Goal: Task Accomplishment & Management: Use online tool/utility

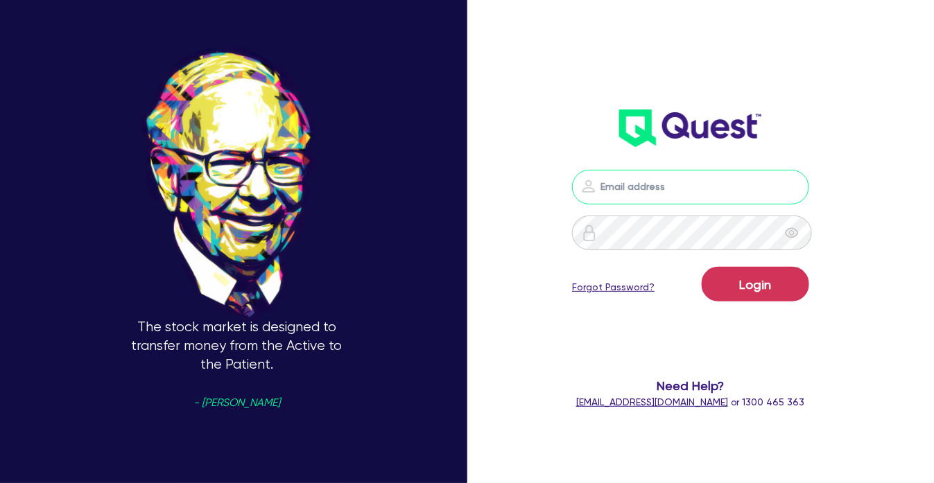
click at [641, 193] on input "email" at bounding box center [690, 187] width 236 height 35
type input "[PERSON_NAME][EMAIL_ADDRESS][DOMAIN_NAME]"
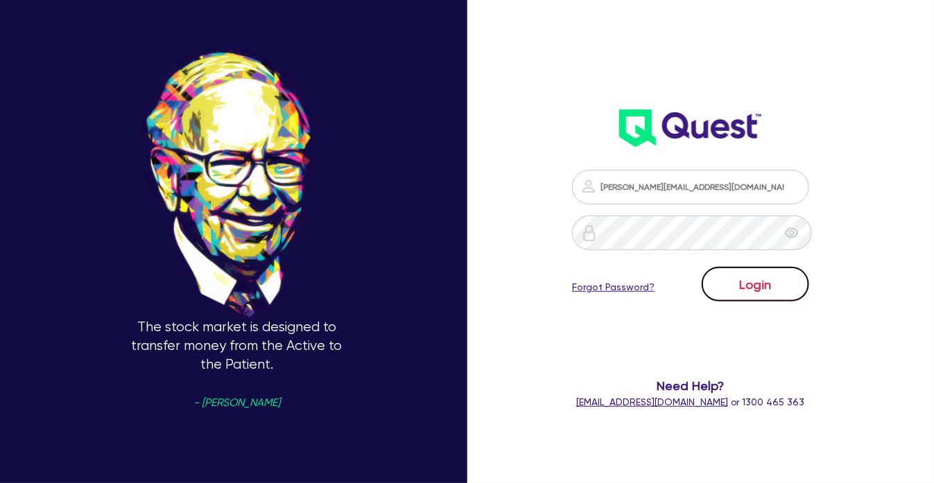
click at [770, 300] on button "Login" at bounding box center [754, 284] width 107 height 35
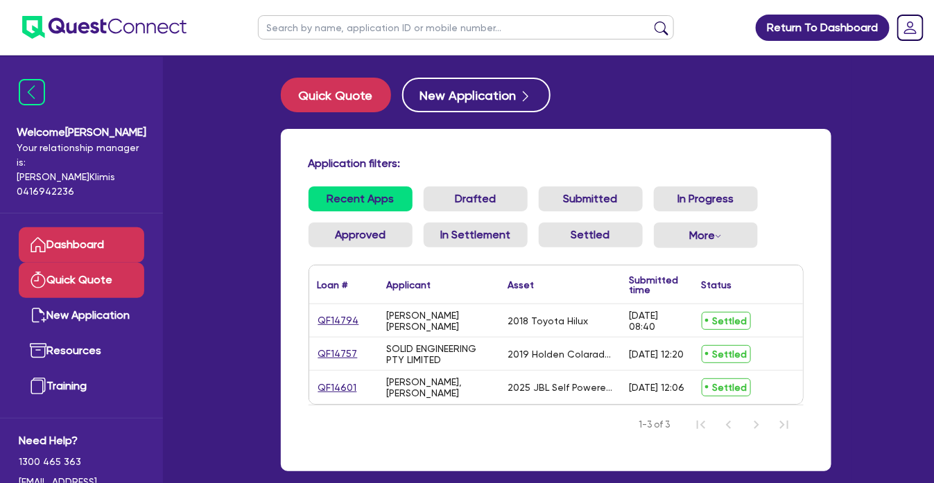
click at [102, 267] on link "Quick Quote" at bounding box center [81, 280] width 125 height 35
select select "Quest Finance - Own Book"
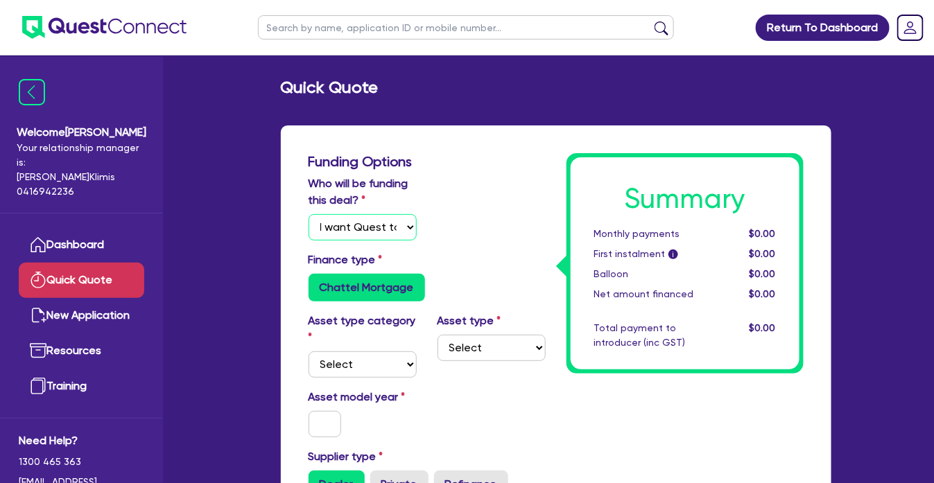
click at [340, 231] on select "Select I will fund 100% I will co-fund with Quest I want Quest to fund 100% Oth…" at bounding box center [362, 227] width 108 height 26
click at [308, 214] on select "Select I will fund 100% I will co-fund with Quest I want Quest to fund 100% Oth…" at bounding box center [362, 227] width 108 height 26
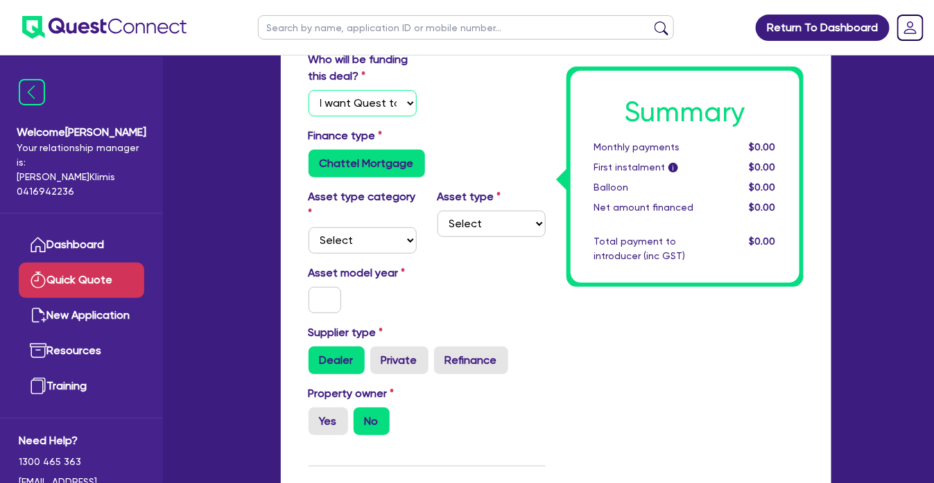
scroll to position [139, 0]
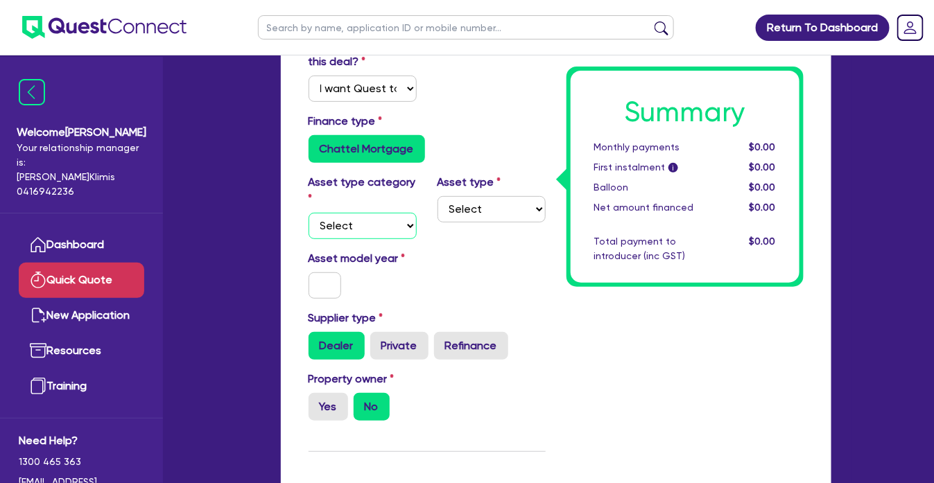
click at [403, 218] on select "Select Cars and light trucks Primary assets Secondary assets Tertiary assets" at bounding box center [362, 226] width 108 height 26
select select "CARS_AND_LIGHT_TRUCKS"
click at [308, 213] on select "Select Cars and light trucks Primary assets Secondary assets Tertiary assets" at bounding box center [362, 226] width 108 height 26
click at [484, 212] on select "Select Passenger vehicles Vans and utes Light trucks up to 4.5 tonne" at bounding box center [491, 209] width 108 height 26
select select "PASSENGER_VEHICLES"
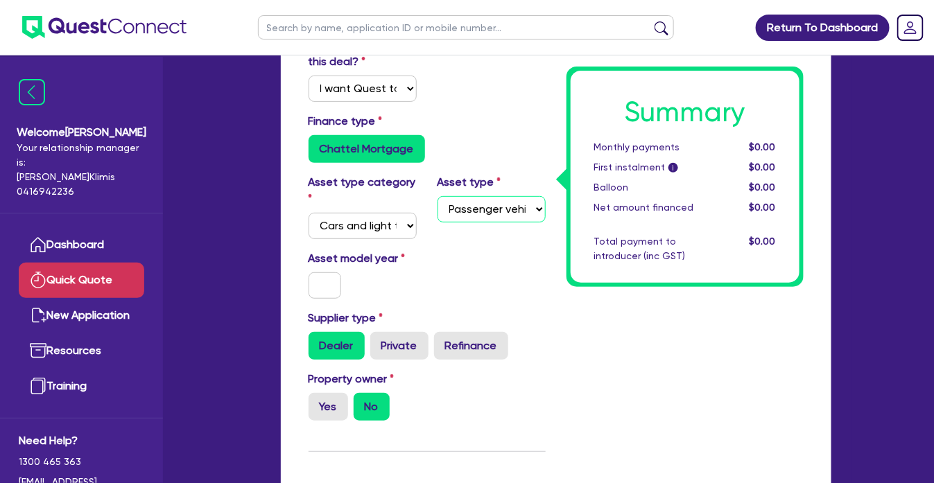
click at [437, 196] on select "Select Passenger vehicles Vans and utes Light trucks up to 4.5 tonne" at bounding box center [491, 209] width 108 height 26
click at [315, 283] on input "text" at bounding box center [324, 285] width 33 height 26
click at [330, 277] on input "20" at bounding box center [324, 285] width 33 height 26
type input "2006"
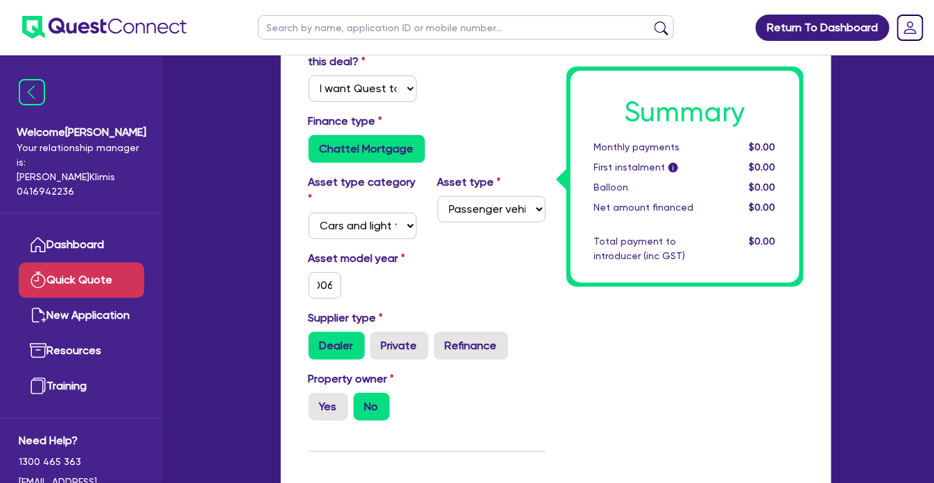
click at [407, 299] on div "Asset model year [DATE]" at bounding box center [427, 280] width 258 height 60
click at [331, 347] on label "Dealer" at bounding box center [336, 346] width 56 height 28
click at [317, 341] on input "Dealer" at bounding box center [312, 336] width 9 height 9
click at [369, 406] on label "No" at bounding box center [371, 407] width 36 height 28
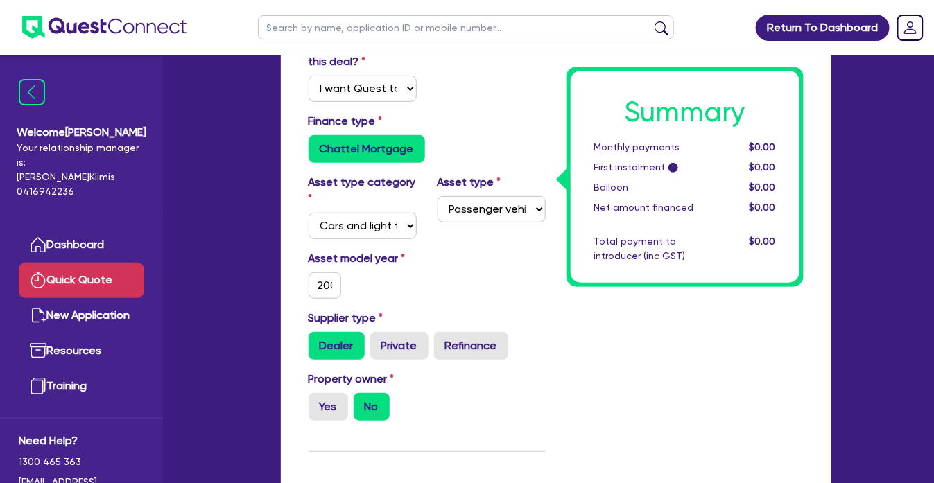
click at [362, 402] on input "No" at bounding box center [357, 397] width 9 height 9
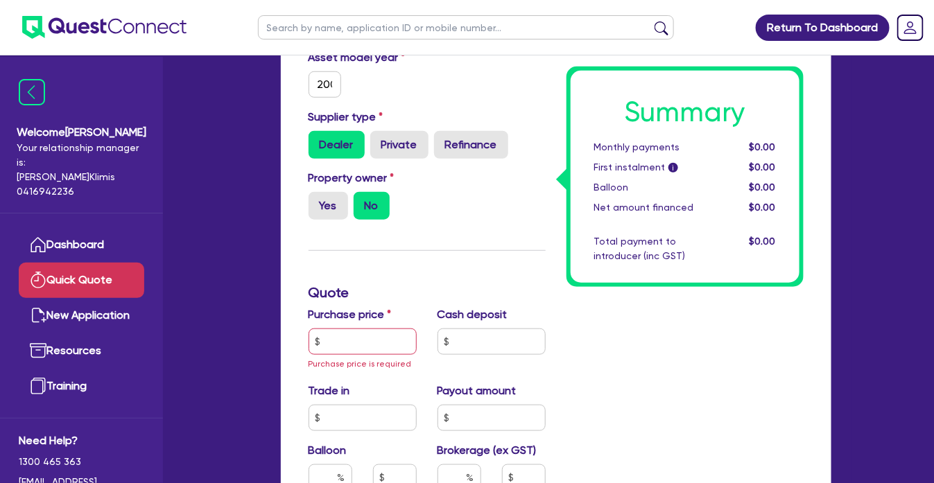
scroll to position [347, 0]
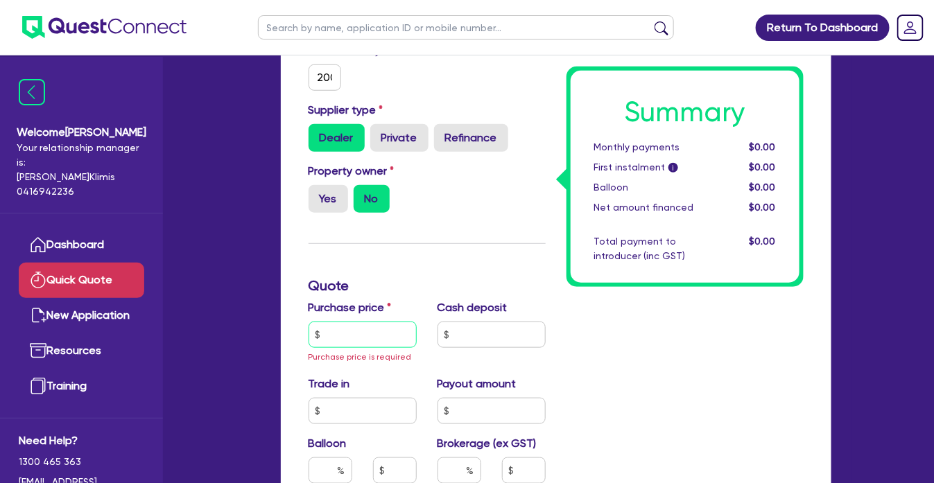
click at [368, 345] on input "text" at bounding box center [362, 335] width 108 height 26
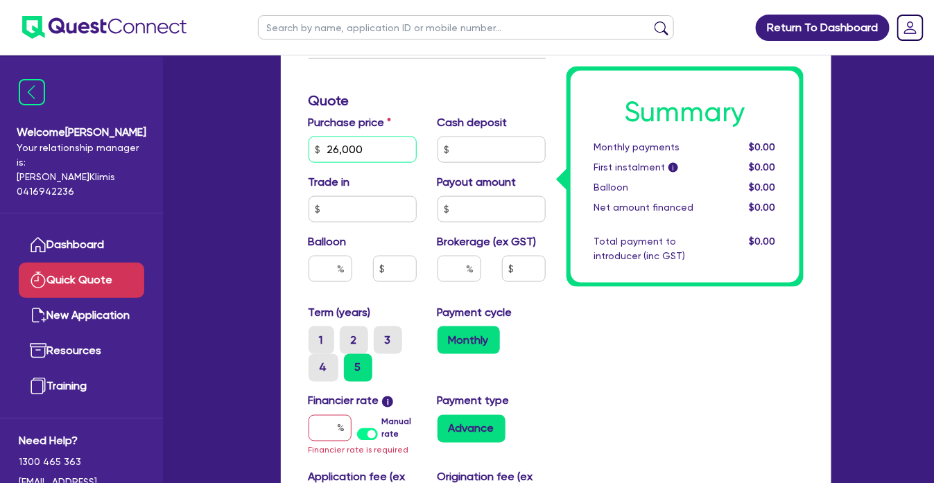
scroll to position [554, 0]
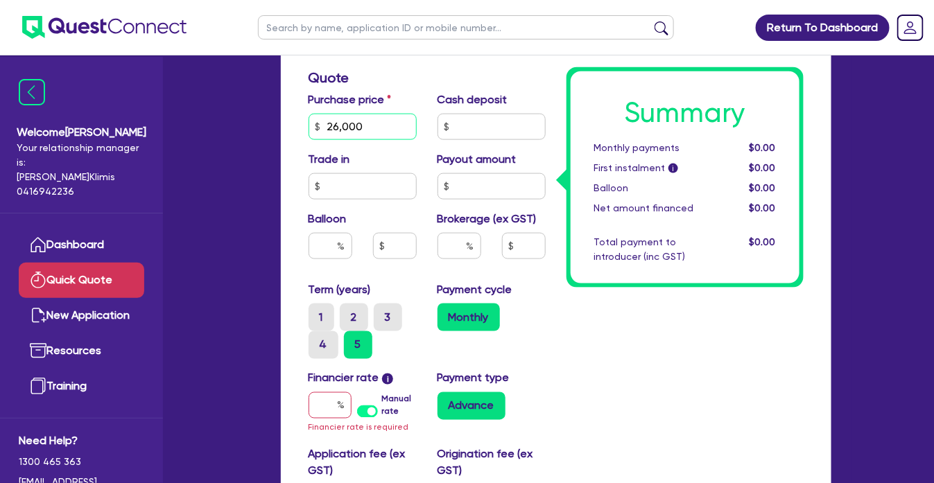
type input "26,000"
click at [454, 250] on input "text" at bounding box center [459, 246] width 44 height 26
type input "5"
click at [571, 324] on div "Summary Monthly payments $0.00 First instalment i $0.00 Balloon $0.00 Net amoun…" at bounding box center [685, 108] width 258 height 1018
click at [317, 408] on input "text" at bounding box center [329, 405] width 43 height 26
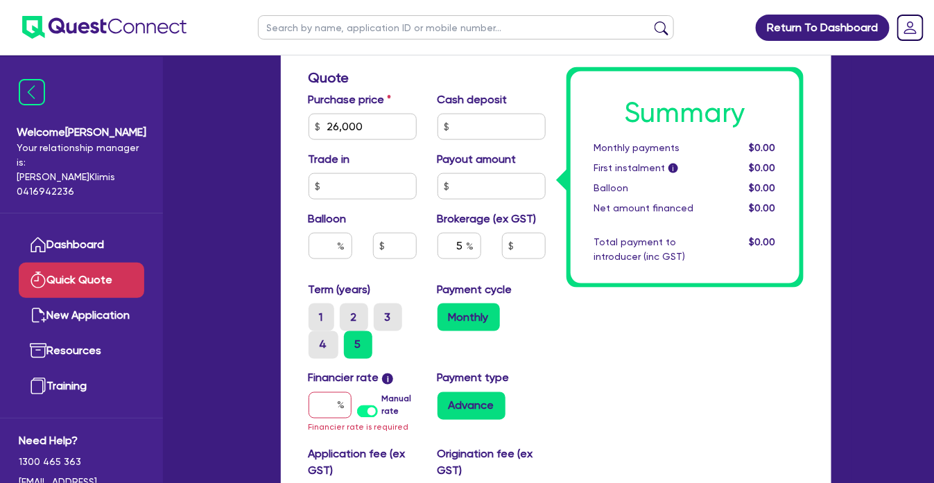
click at [381, 411] on label "Manual rate" at bounding box center [398, 405] width 35 height 25
click at [0, 0] on input "Manual rate" at bounding box center [0, 0] width 0 height 0
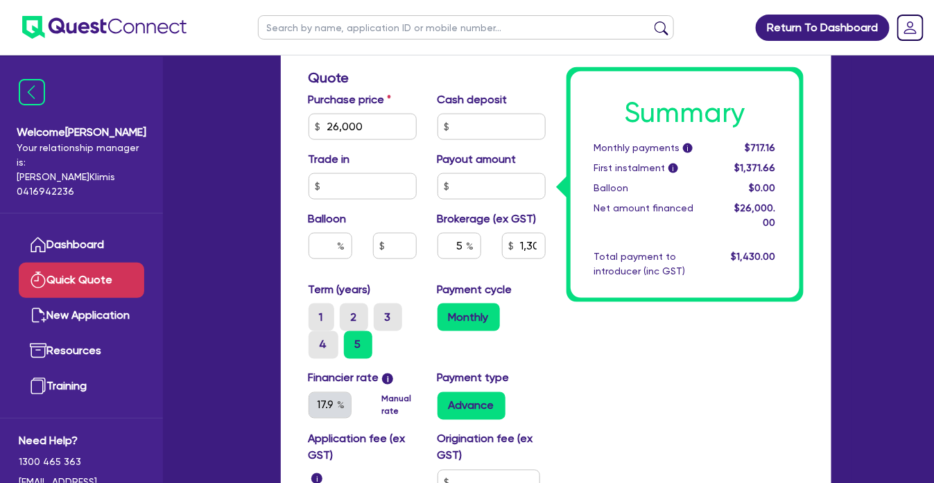
type input "1,300"
type input "17.95"
drag, startPoint x: 451, startPoint y: 247, endPoint x: 485, endPoint y: 243, distance: 34.3
click at [485, 243] on div "5" at bounding box center [459, 251] width 64 height 37
type input "0"
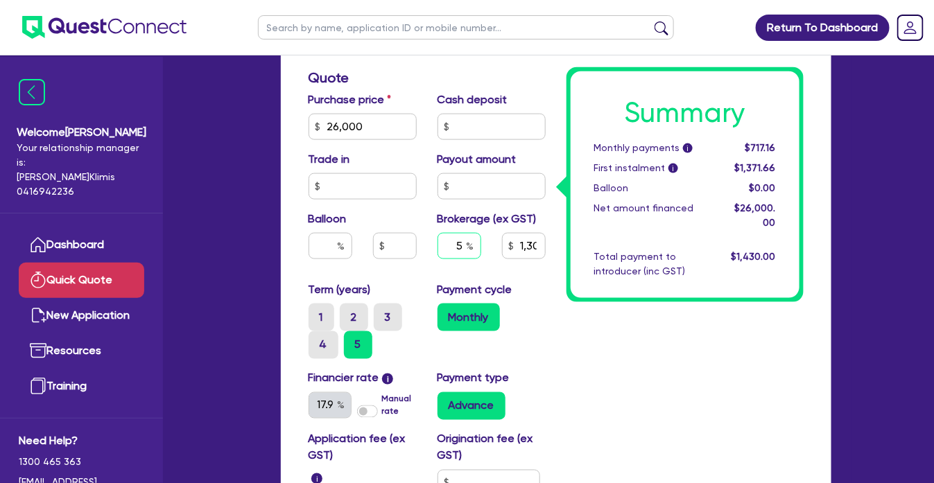
type input "1,300"
type input "0"
type input "1,300"
click at [605, 329] on div "Summary Monthly payments i $717.16 First instalment i $1,371.66 Balloon $0.00 N…" at bounding box center [685, 100] width 258 height 1003
click at [564, 363] on div "Summary Monthly payments i $681.43 First instalment i $1,335.93 Balloon $0.00 N…" at bounding box center [685, 100] width 258 height 1003
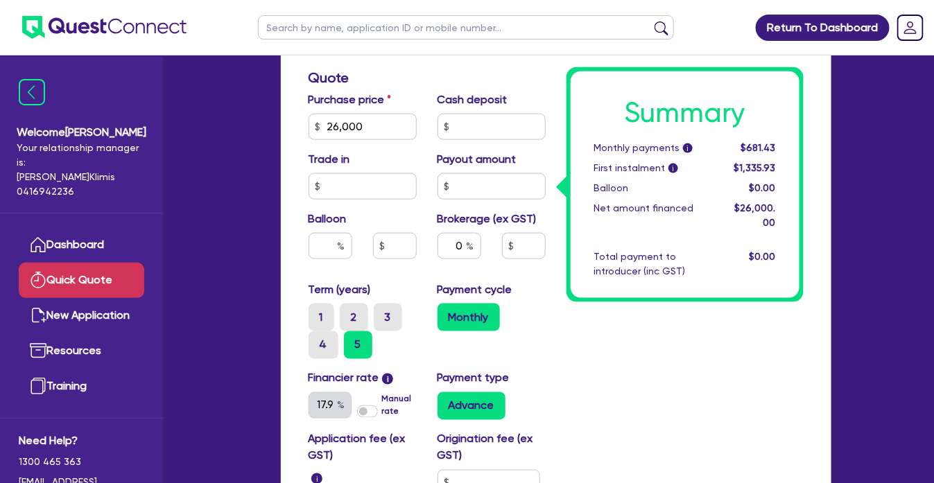
click at [563, 362] on div "Summary Monthly payments i $681.43 First instalment i $1,335.93 Balloon $0.00 N…" at bounding box center [685, 100] width 258 height 1003
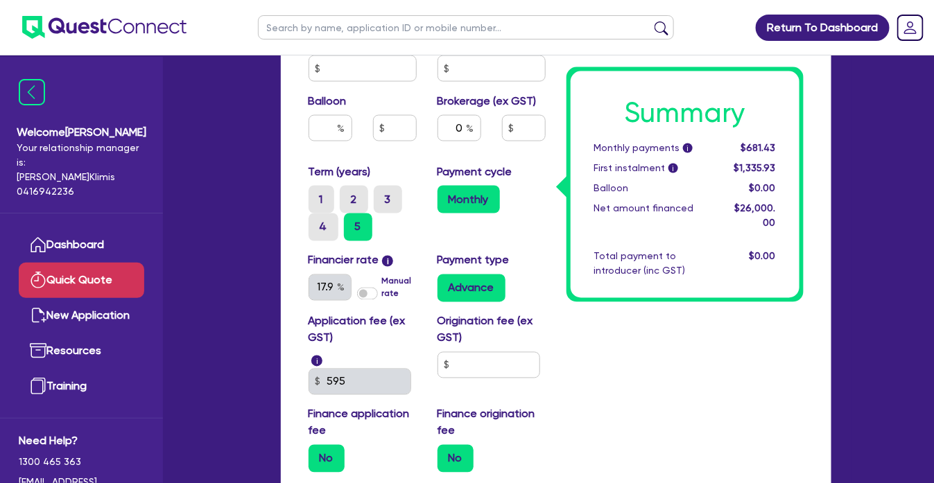
scroll to position [693, 0]
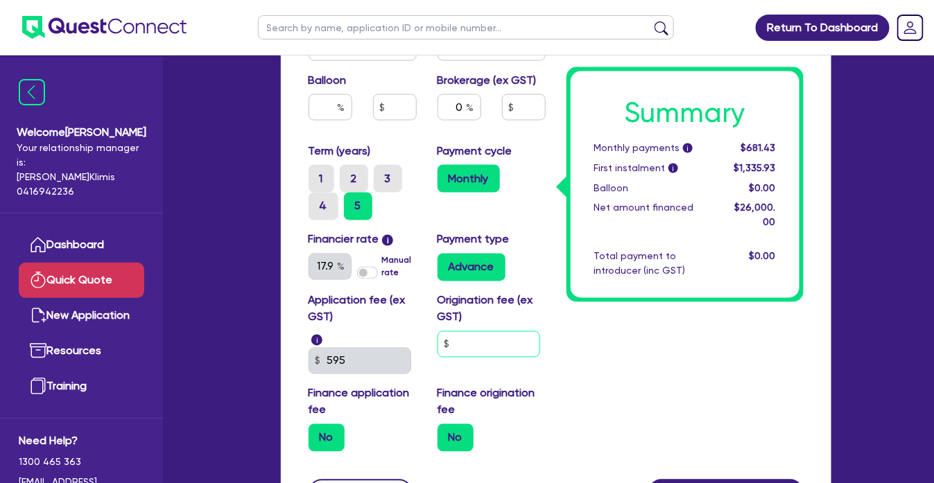
click at [407, 349] on div "Application fee (ex GST) i 595 Origination fee (ex GST) Finance application fee…" at bounding box center [427, 377] width 258 height 170
type input "990"
click at [328, 442] on label "No" at bounding box center [326, 438] width 36 height 28
click at [317, 433] on input "No" at bounding box center [312, 428] width 9 height 9
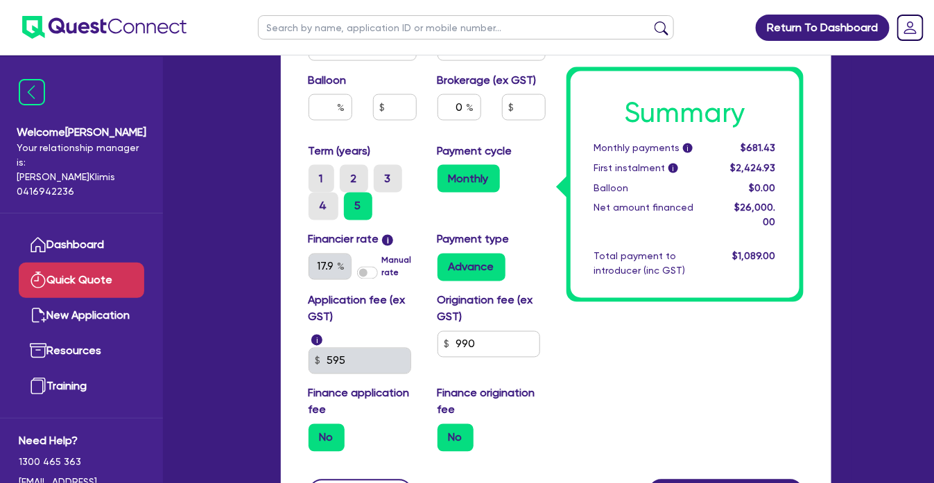
click at [446, 440] on label "No" at bounding box center [455, 438] width 36 height 28
click at [446, 433] on input "No" at bounding box center [441, 428] width 9 height 9
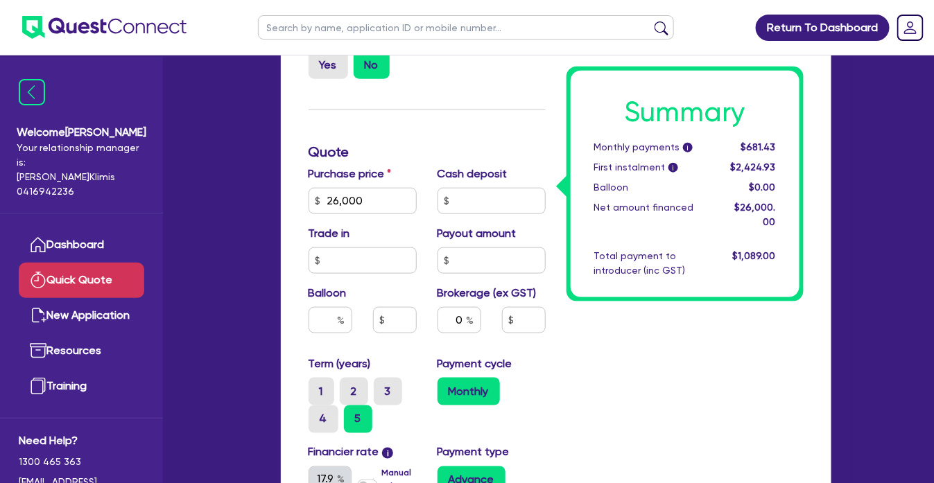
scroll to position [619, 0]
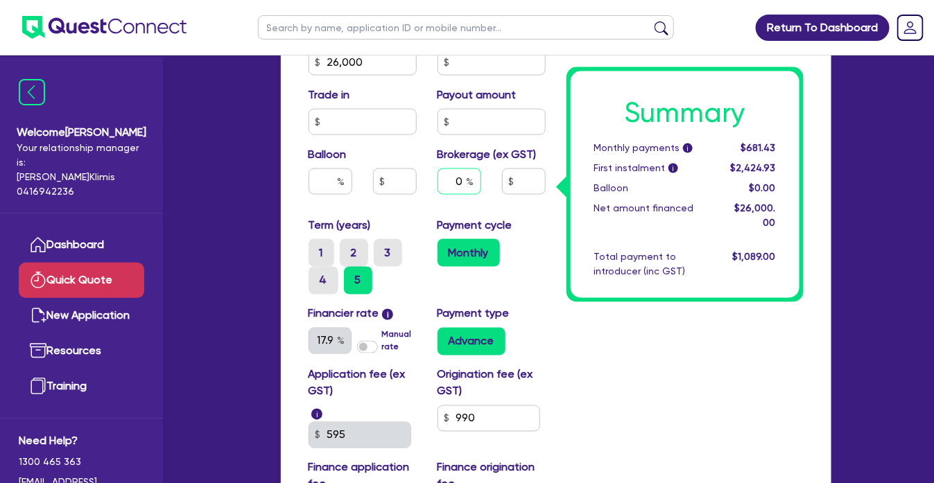
drag, startPoint x: 450, startPoint y: 176, endPoint x: 491, endPoint y: 175, distance: 40.9
click at [491, 175] on div "0" at bounding box center [491, 186] width 129 height 37
type input "5"
click at [551, 313] on div "Payment type Advance" at bounding box center [491, 331] width 129 height 50
type input "1,300"
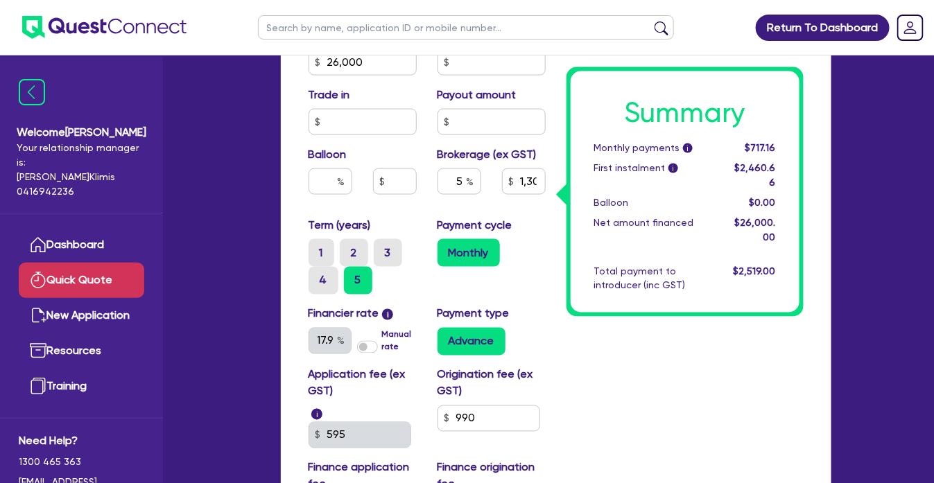
click at [539, 310] on div "Payment type Advance" at bounding box center [491, 331] width 129 height 50
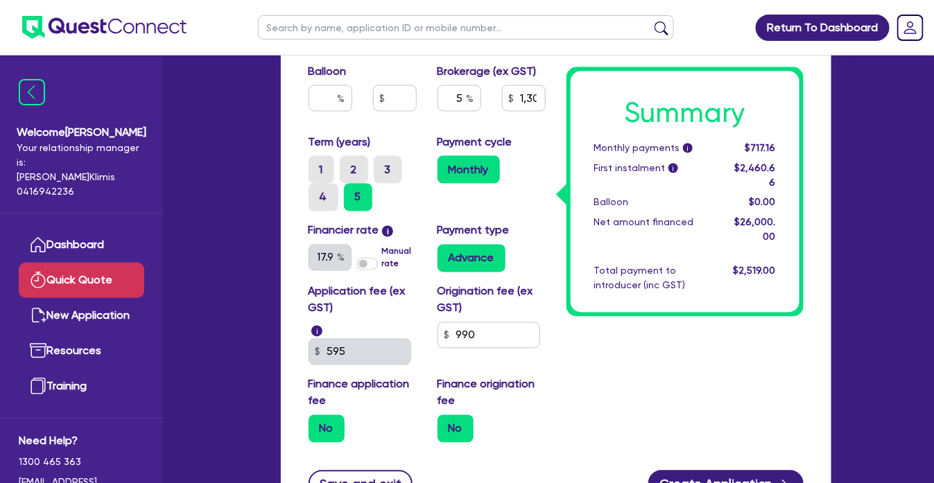
scroll to position [688, 0]
